Goal: Find specific page/section: Find specific page/section

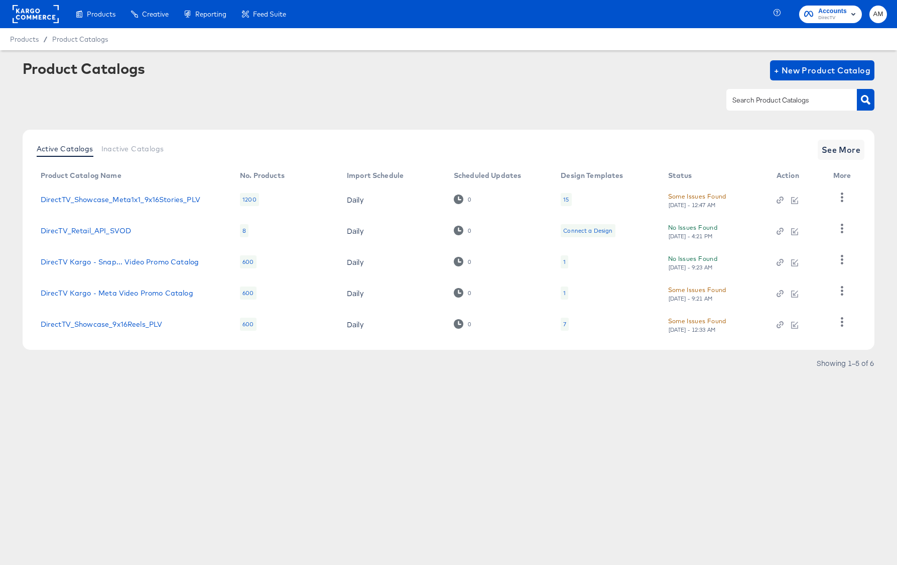
click at [688, 199] on div "Some Issues Found" at bounding box center [697, 196] width 58 height 11
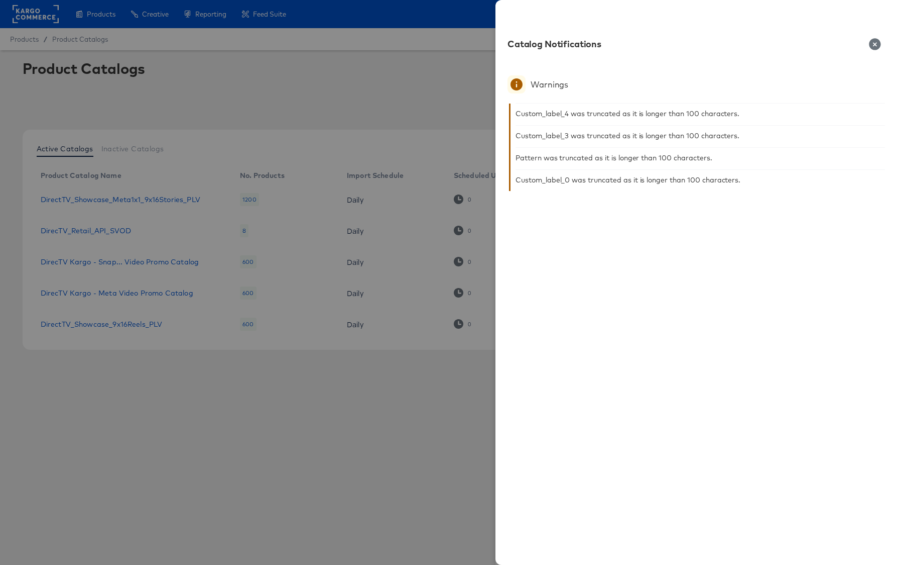
click at [876, 44] on icon "button" at bounding box center [875, 44] width 12 height 12
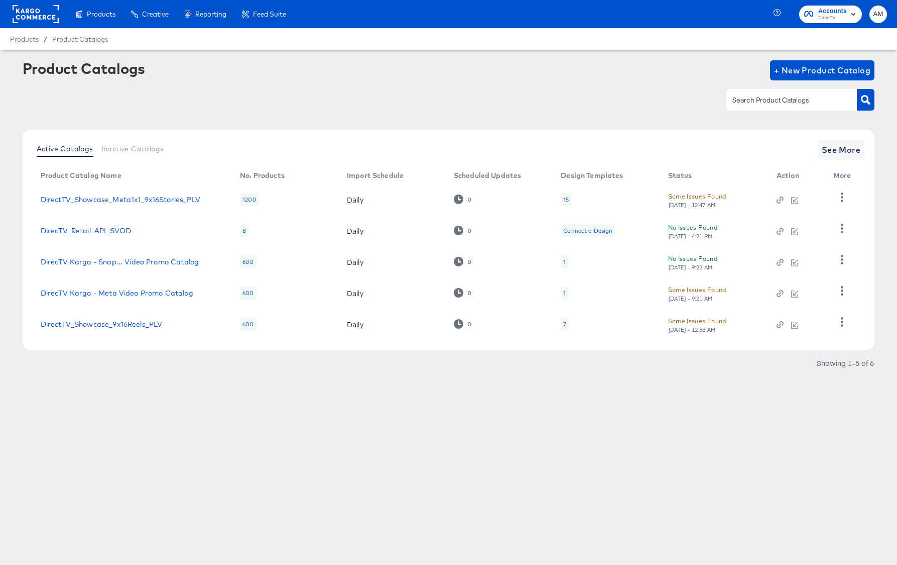
click at [684, 328] on div "[DATE] - 12:33 AM" at bounding box center [692, 329] width 48 height 7
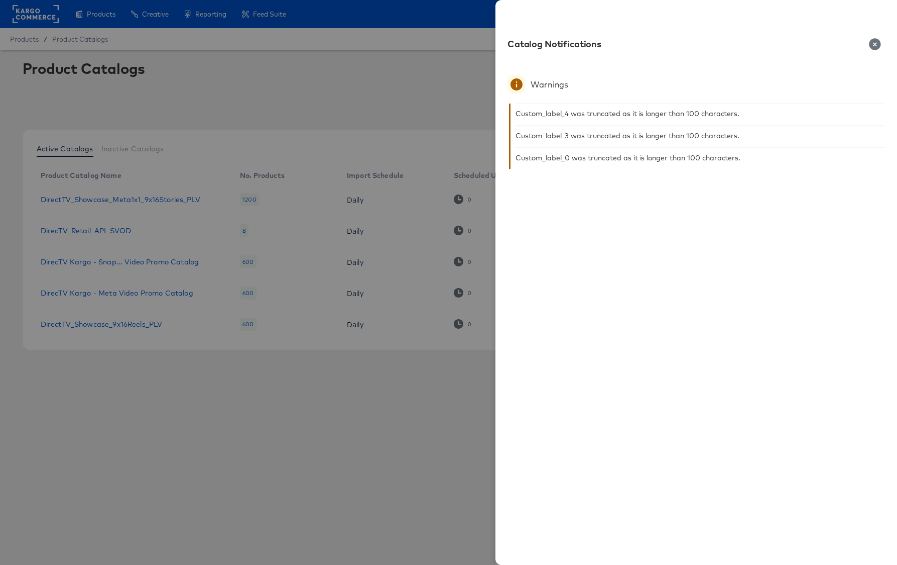
click at [873, 41] on icon "button" at bounding box center [875, 44] width 12 height 12
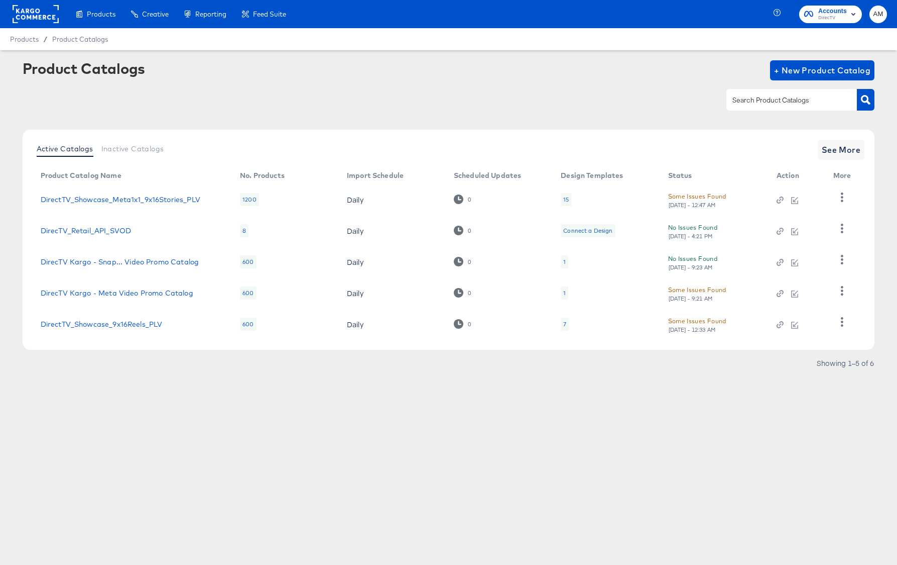
click at [24, 13] on rect at bounding box center [36, 14] width 46 height 18
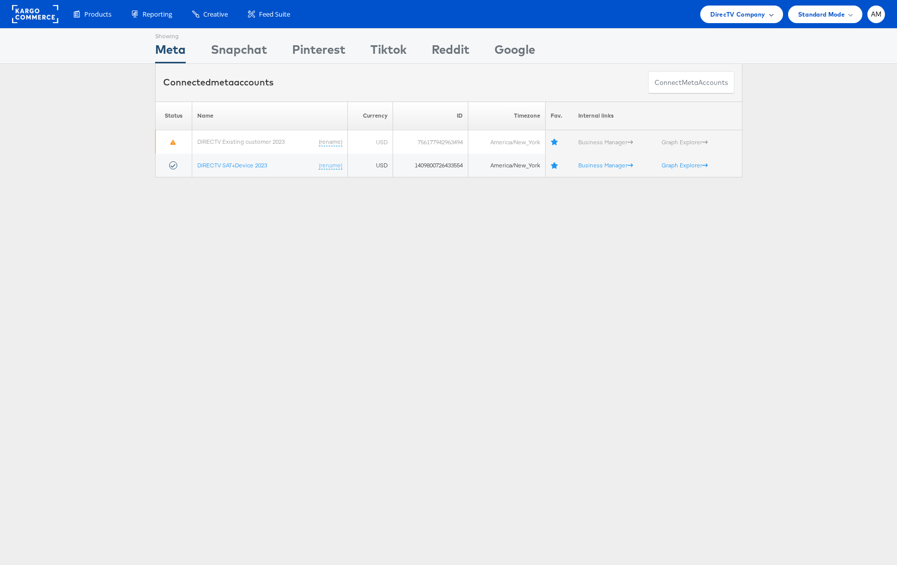
click at [738, 11] on span "DirecTV Company" at bounding box center [738, 14] width 55 height 11
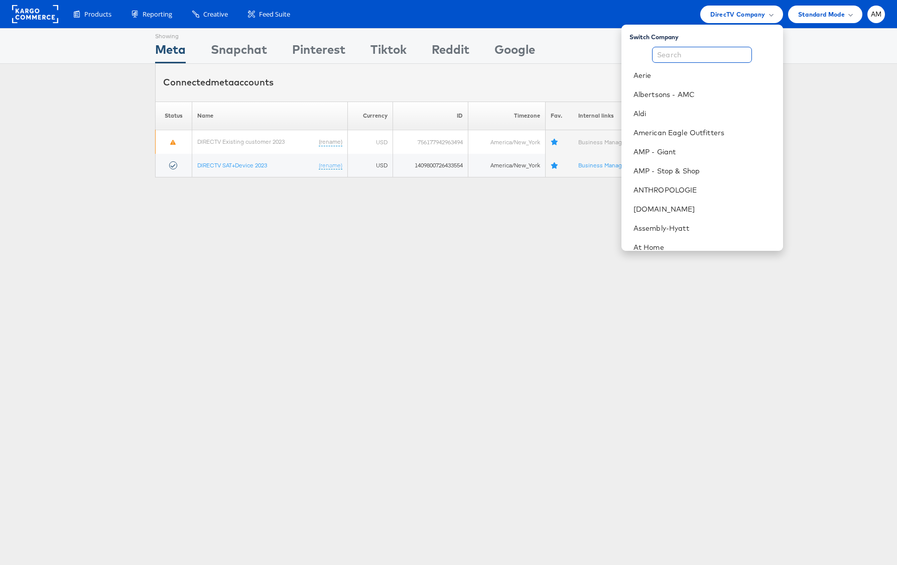
click at [702, 58] on input "text" at bounding box center [702, 55] width 100 height 16
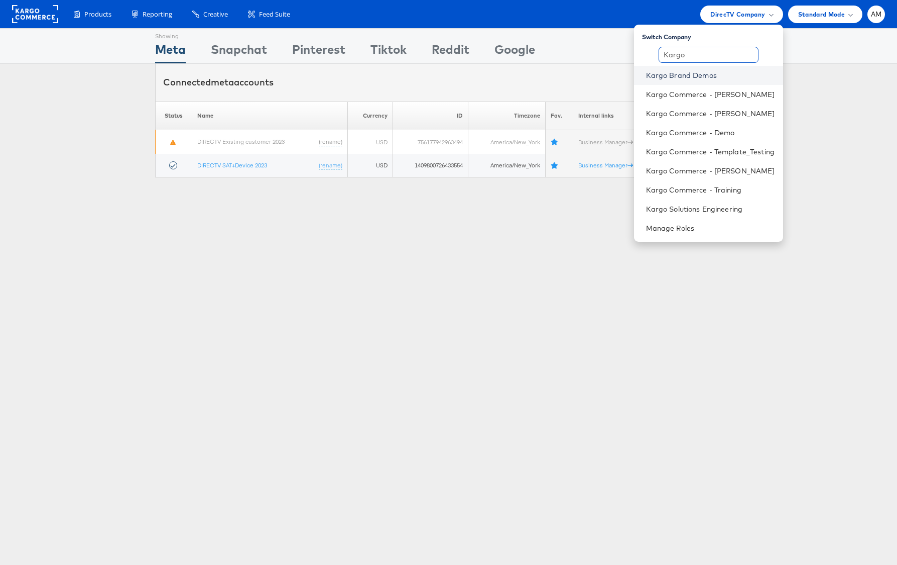
type input "Kargo"
click at [670, 72] on link "Kargo Brand Demos" at bounding box center [710, 75] width 129 height 10
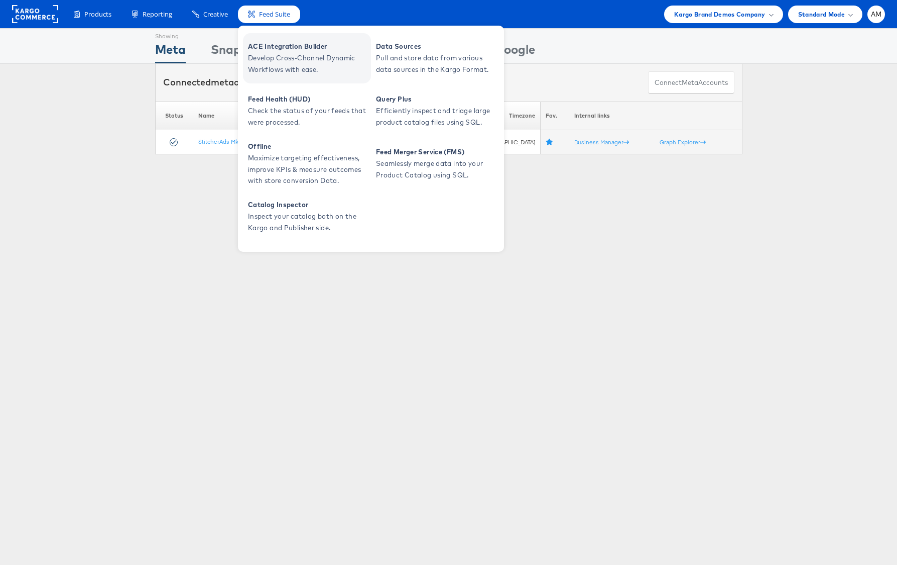
click at [284, 45] on span "ACE Integration Builder" at bounding box center [308, 47] width 121 height 12
